Goal: Task Accomplishment & Management: Manage account settings

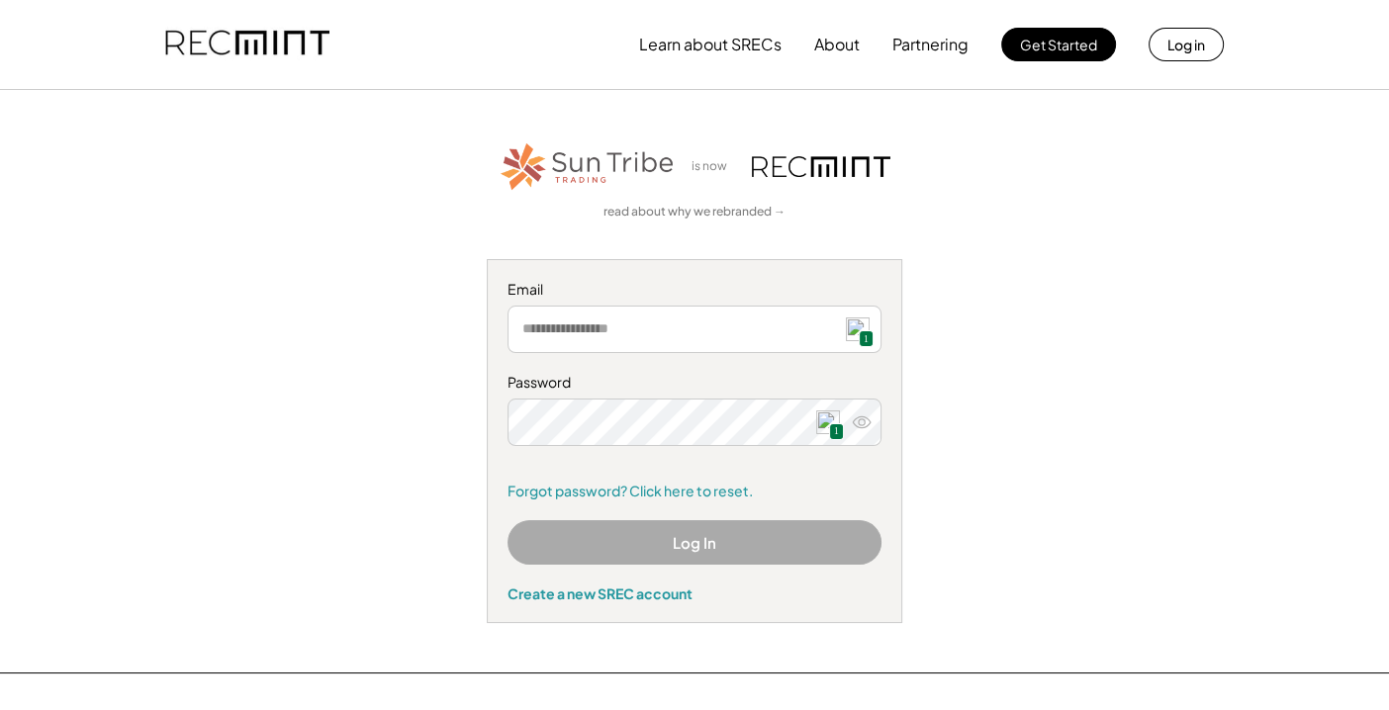
click at [715, 329] on input "email" at bounding box center [695, 329] width 374 height 47
type input "**********"
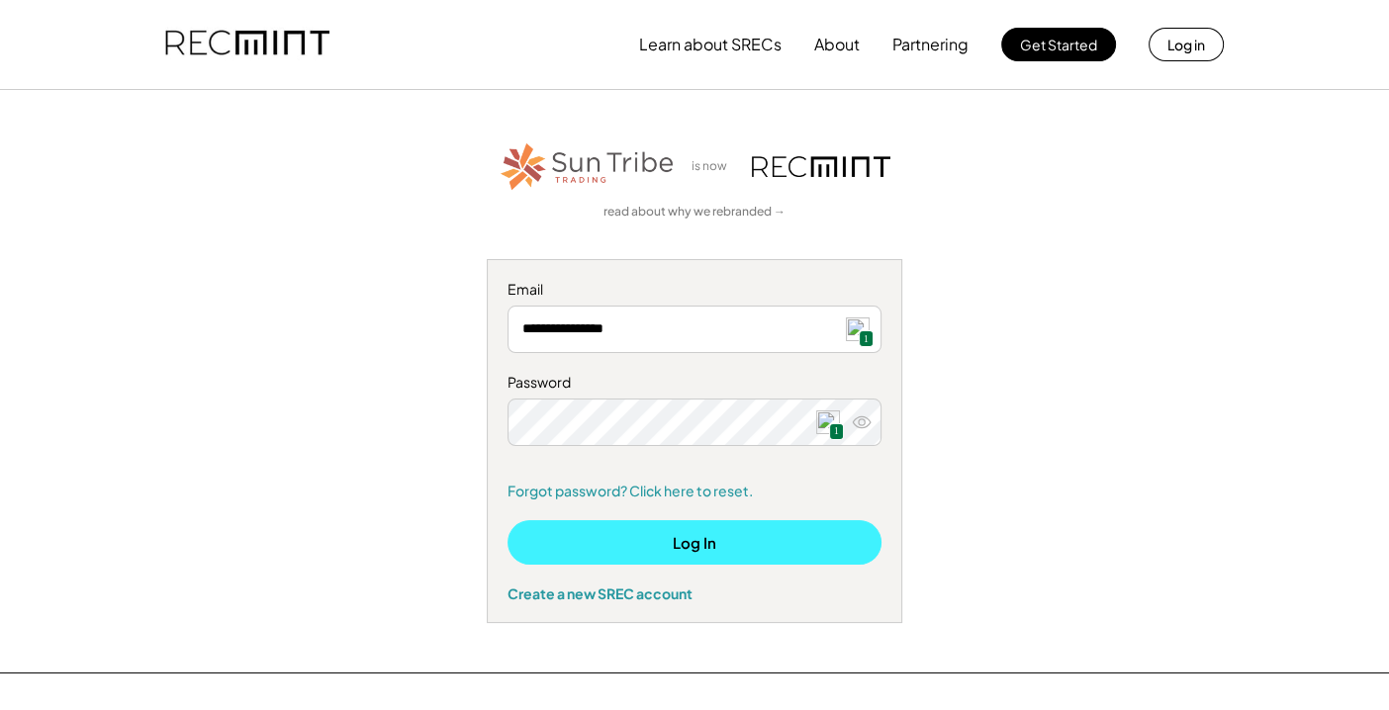
click at [798, 544] on button "Log In" at bounding box center [695, 542] width 374 height 45
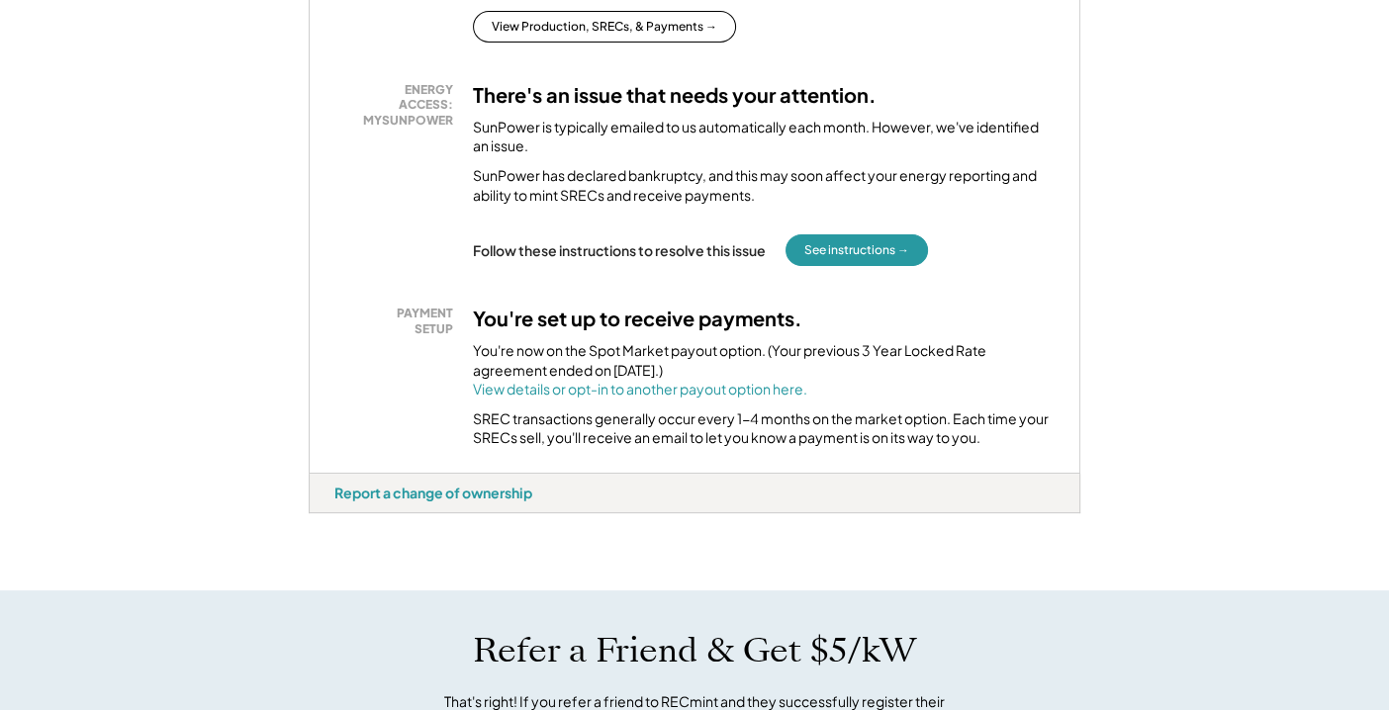
scroll to position [603, 0]
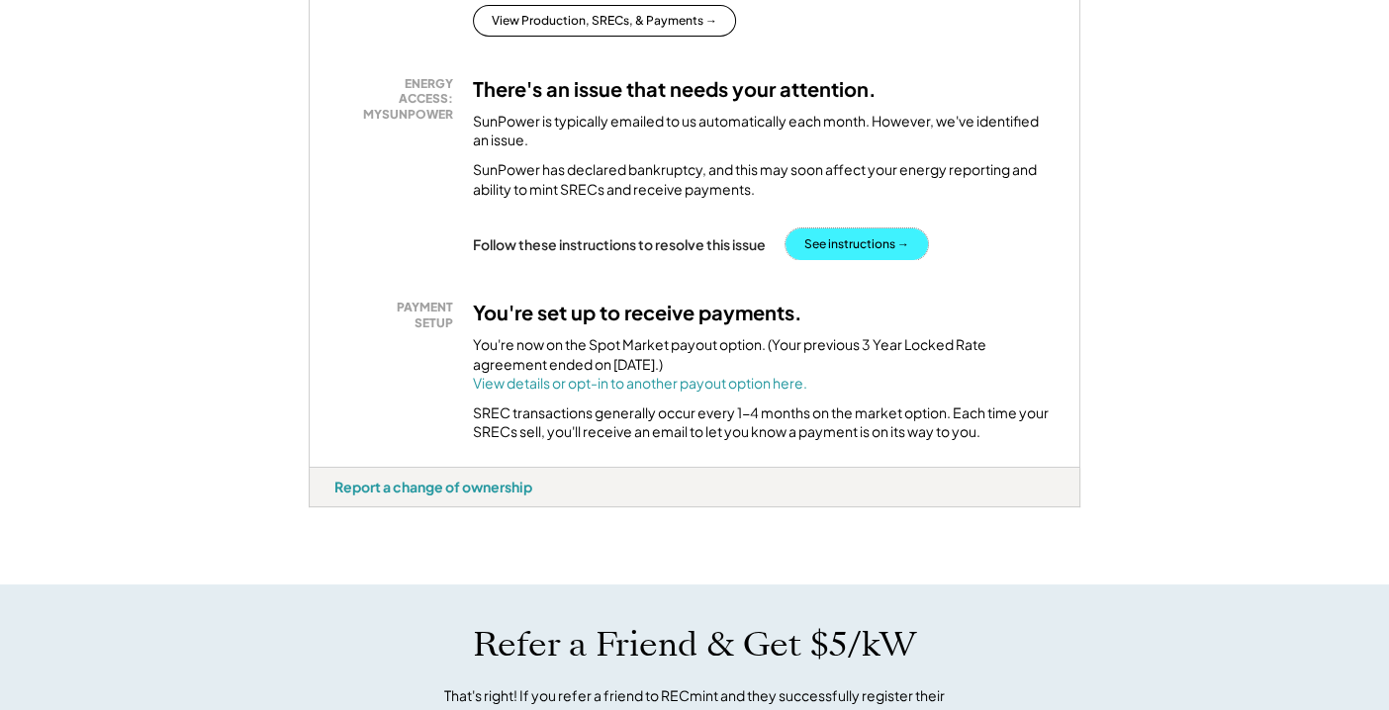
click at [857, 254] on button "See instructions →" at bounding box center [857, 245] width 142 height 32
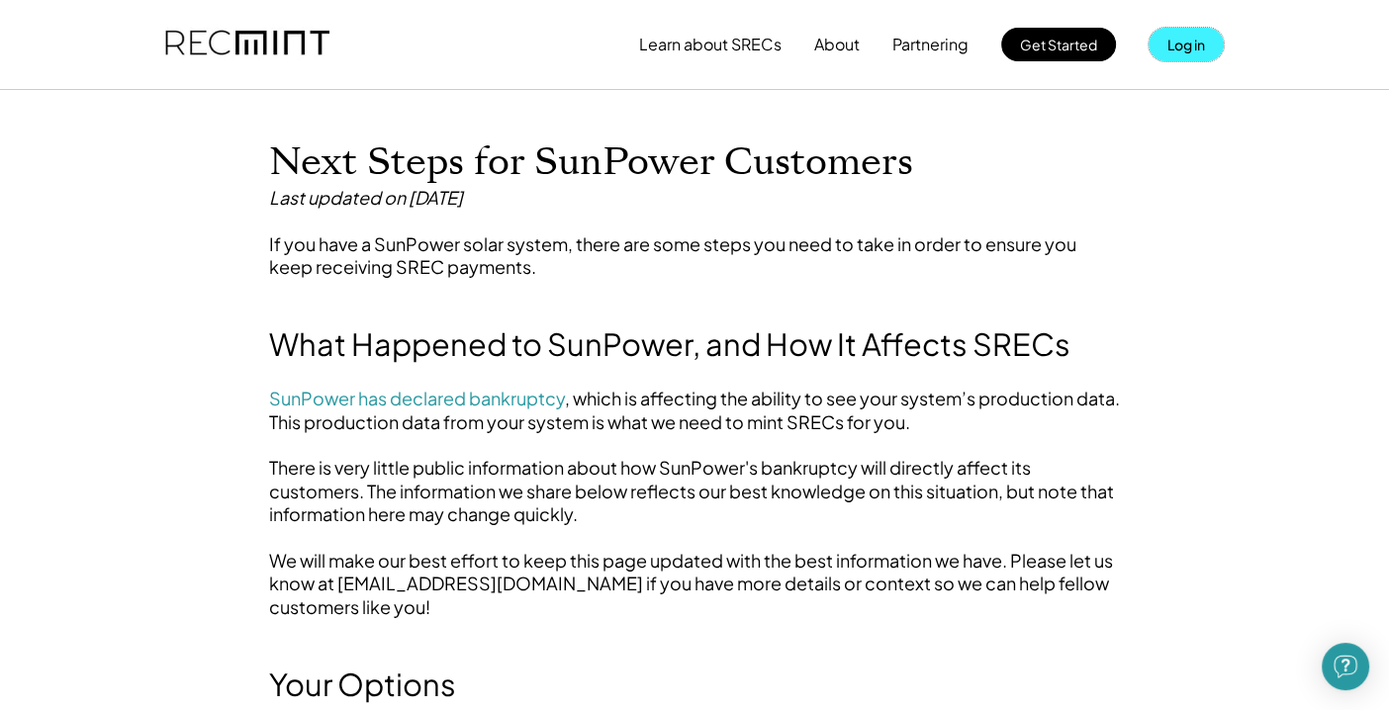
click at [1181, 47] on button "Log in" at bounding box center [1186, 45] width 75 height 34
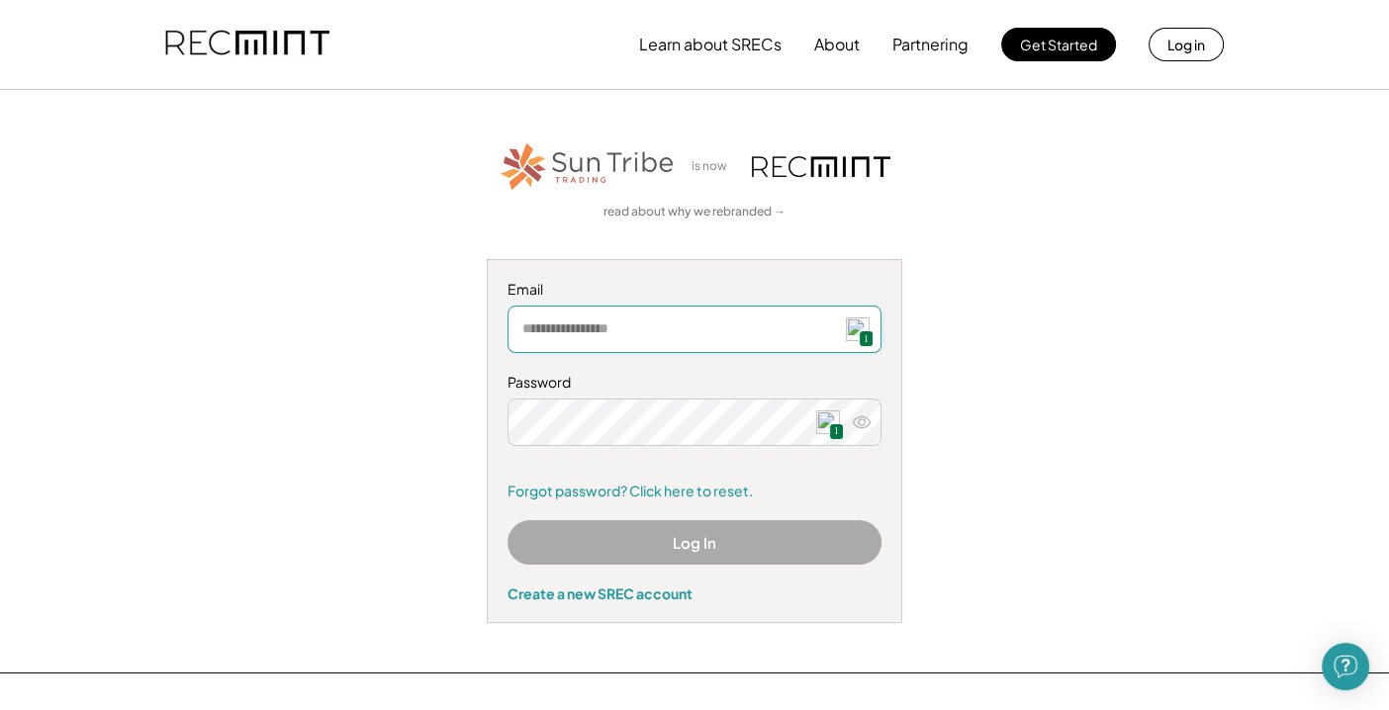
click at [745, 322] on input "email" at bounding box center [695, 329] width 374 height 47
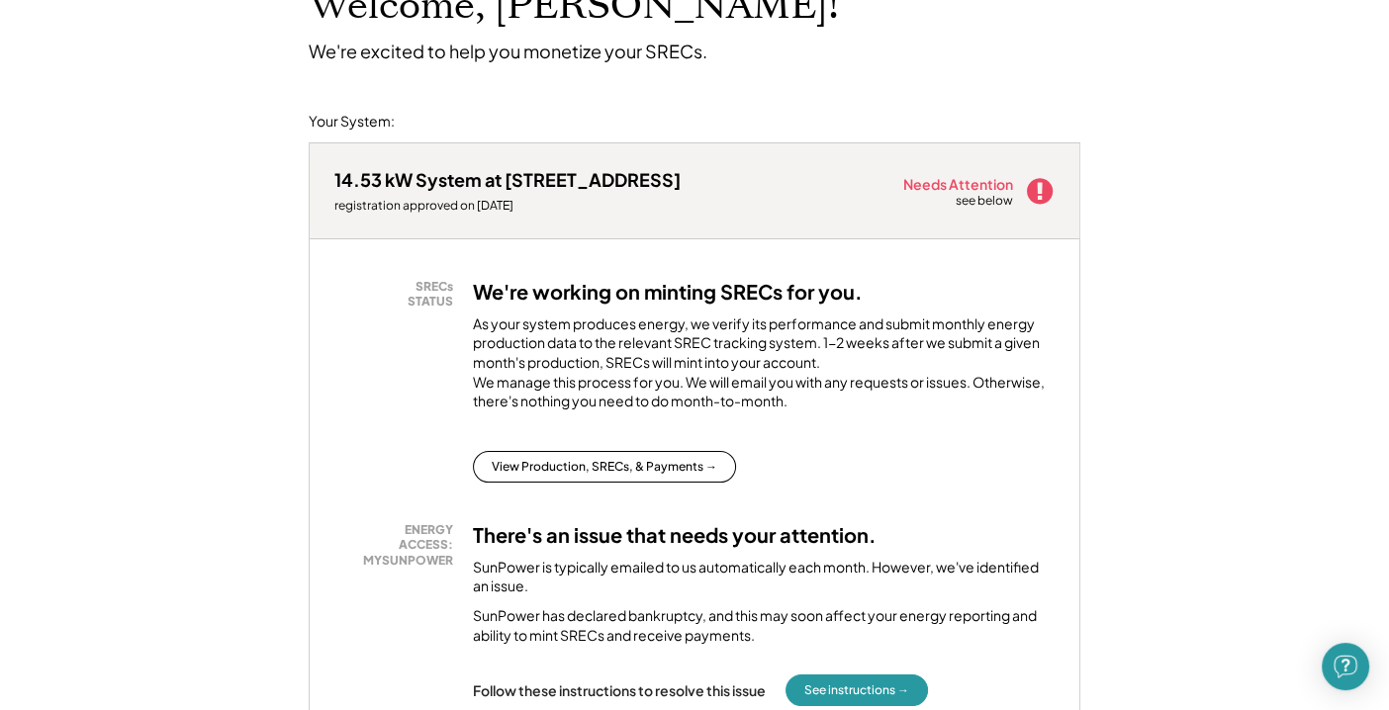
scroll to position [162, 0]
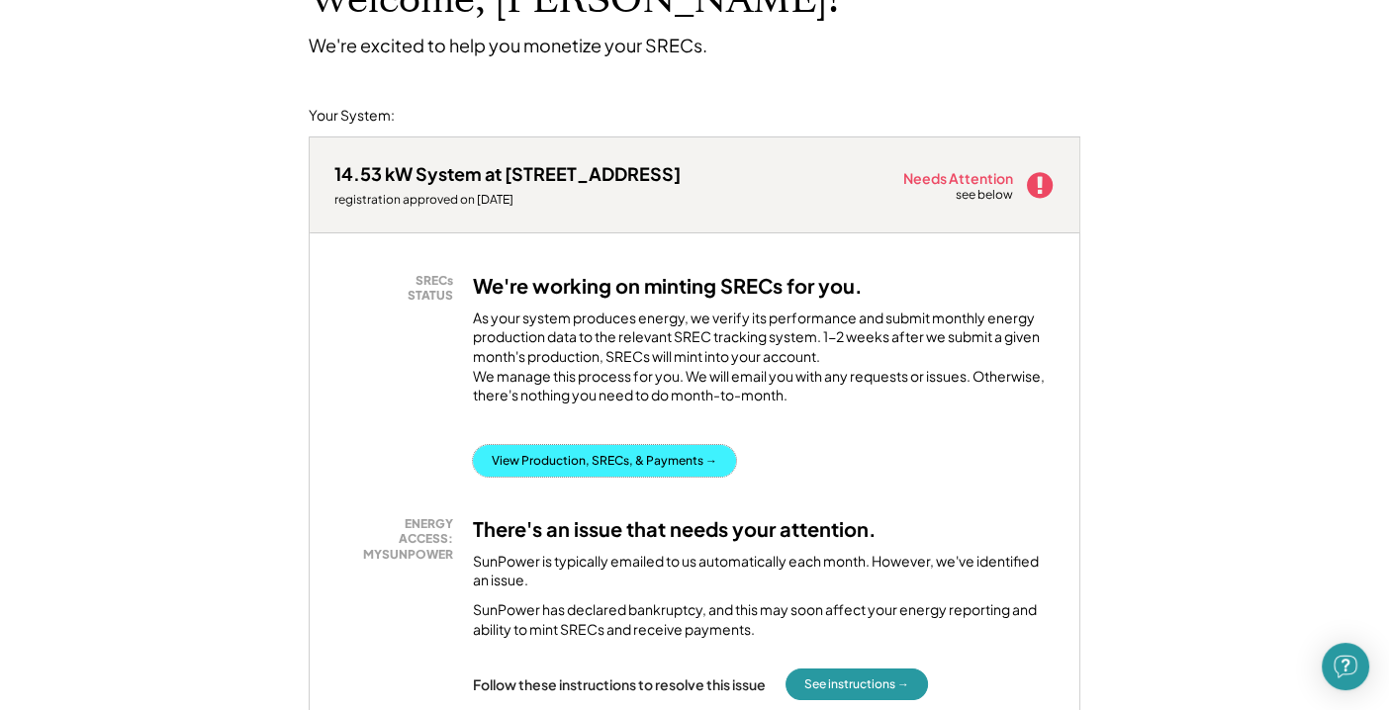
click at [674, 477] on button "View Production, SRECs, & Payments →" at bounding box center [604, 461] width 263 height 32
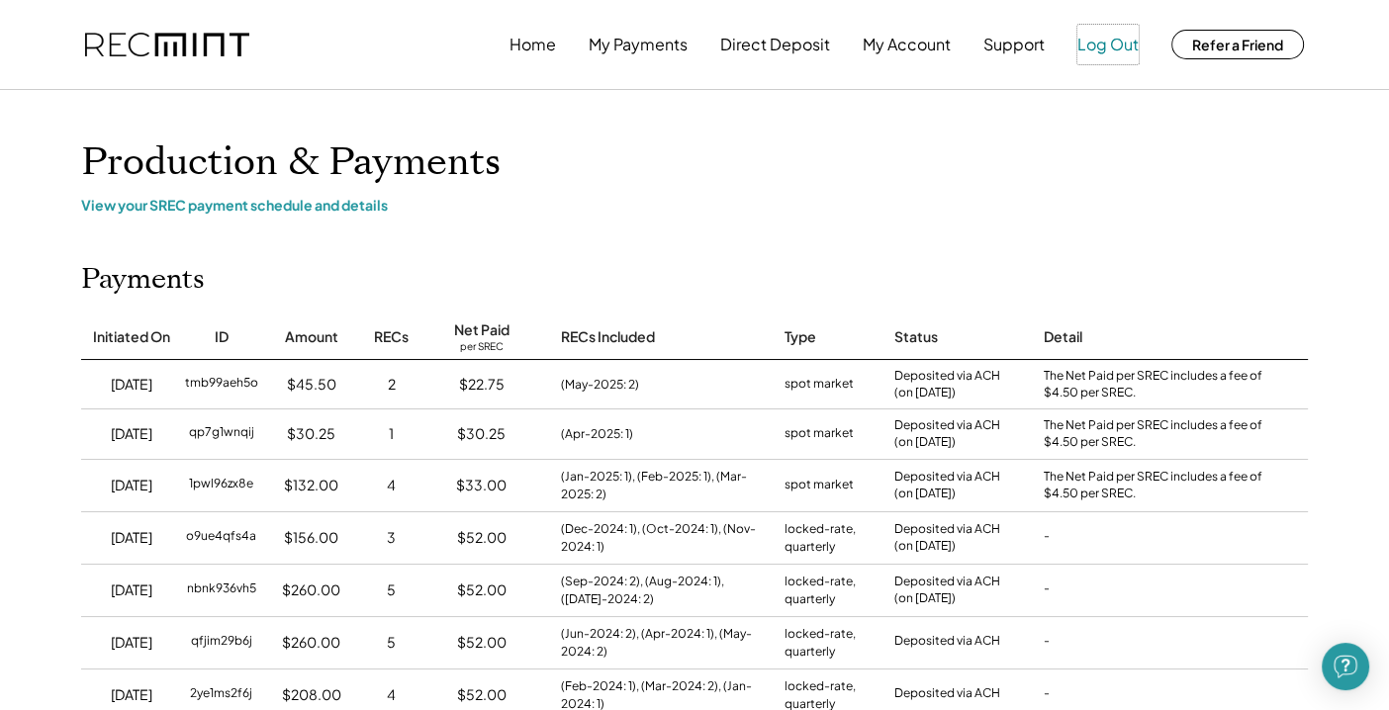
click at [1114, 43] on button "Log Out" at bounding box center [1108, 45] width 61 height 40
